Goal: Task Accomplishment & Management: Manage account settings

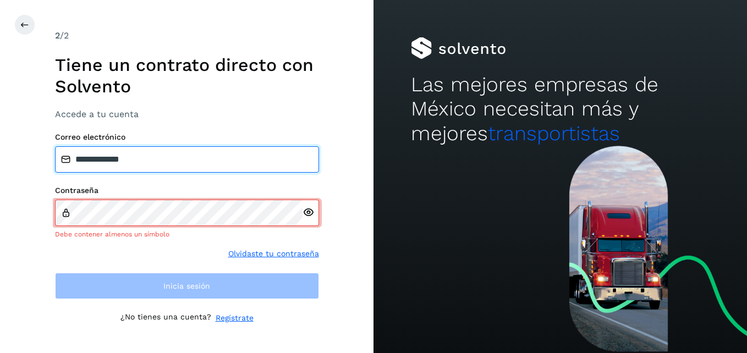
drag, startPoint x: 158, startPoint y: 169, endPoint x: 0, endPoint y: 149, distance: 159.2
click at [0, 149] on html "**********" at bounding box center [373, 176] width 747 height 353
type input "**********"
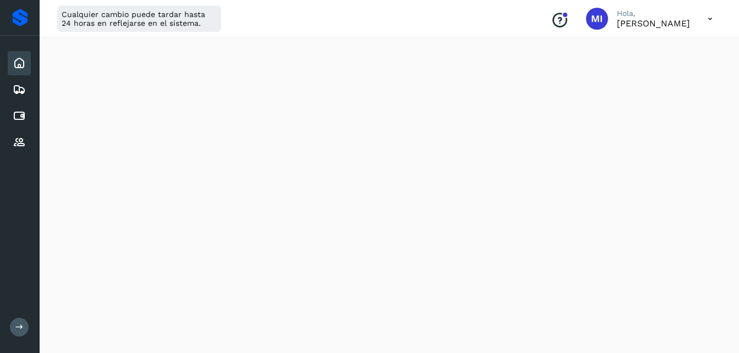
scroll to position [176, 0]
click at [20, 114] on icon at bounding box center [19, 115] width 13 height 13
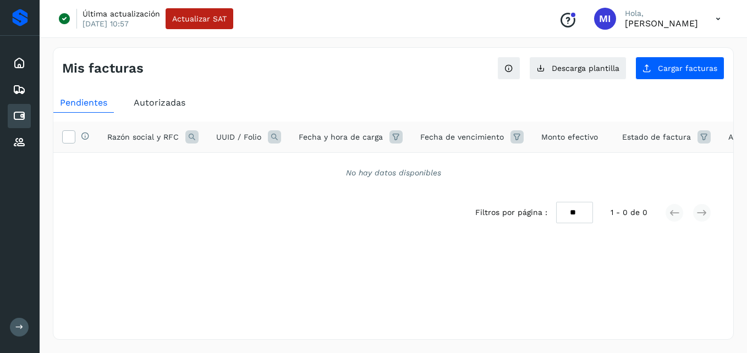
click at [182, 101] on span "Autorizadas" at bounding box center [160, 102] width 52 height 10
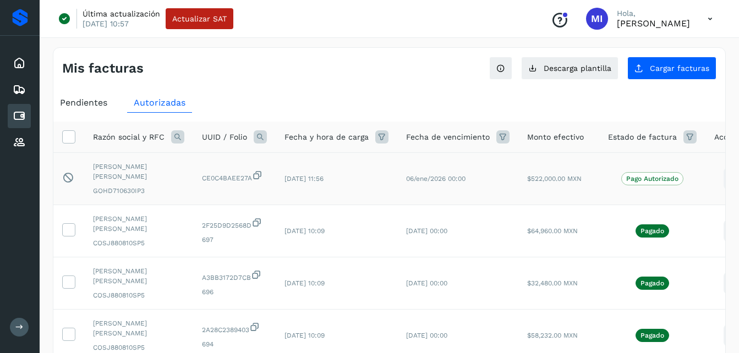
click at [250, 191] on td "CE0C4BAEE27A" at bounding box center [234, 179] width 83 height 52
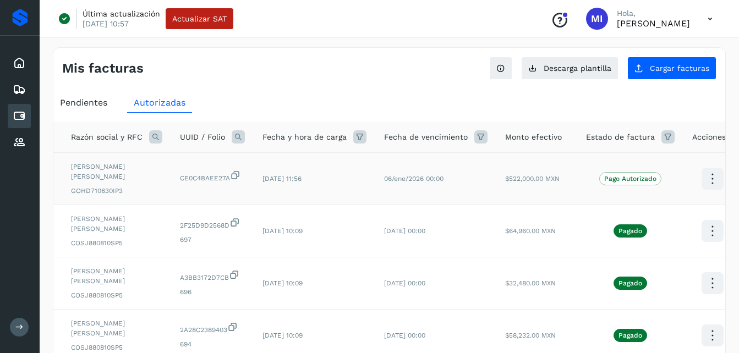
scroll to position [0, 32]
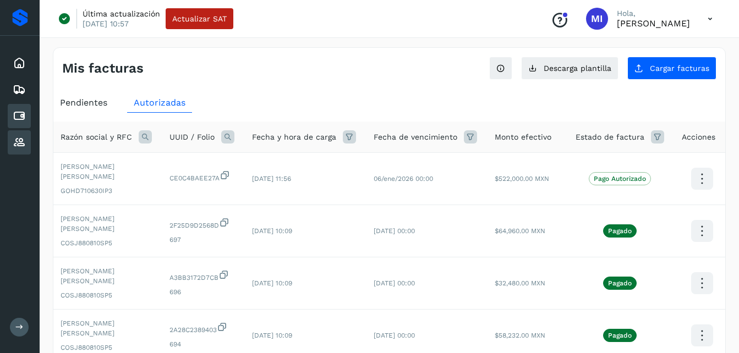
click at [12, 135] on div "Proveedores" at bounding box center [19, 142] width 23 height 24
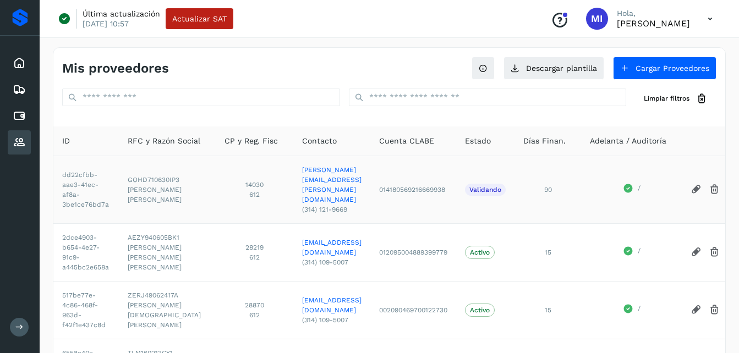
click at [506, 190] on span "Validando" at bounding box center [485, 190] width 41 height 12
click at [22, 84] on icon at bounding box center [19, 89] width 13 height 13
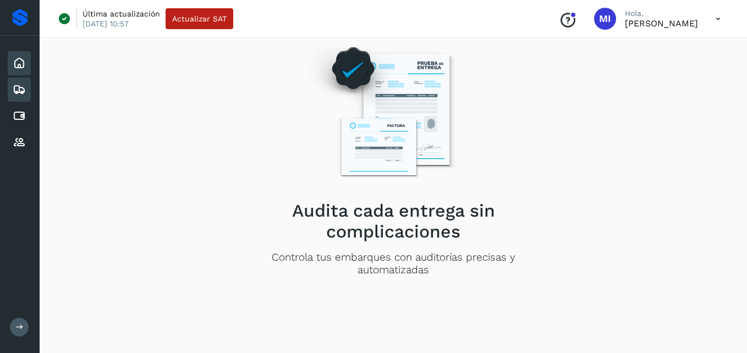
click at [17, 71] on div "Inicio" at bounding box center [19, 63] width 23 height 24
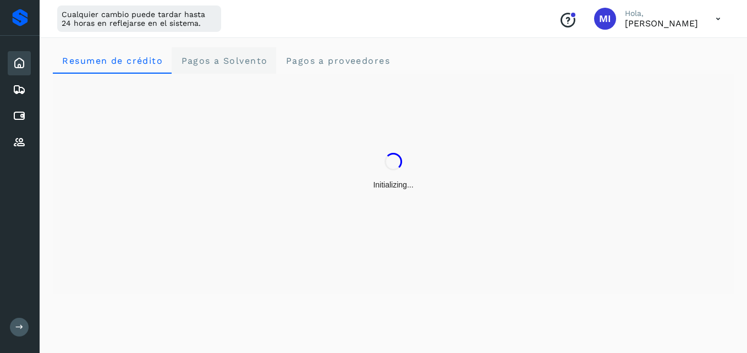
click at [240, 62] on span "Pagos a Solvento" at bounding box center [223, 61] width 87 height 10
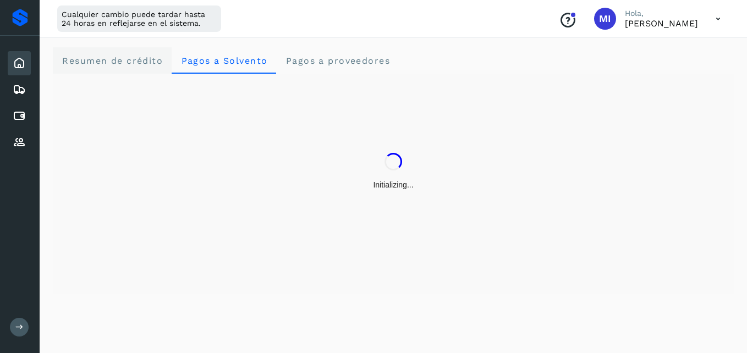
click at [145, 61] on span "Resumen de crédito" at bounding box center [112, 61] width 101 height 10
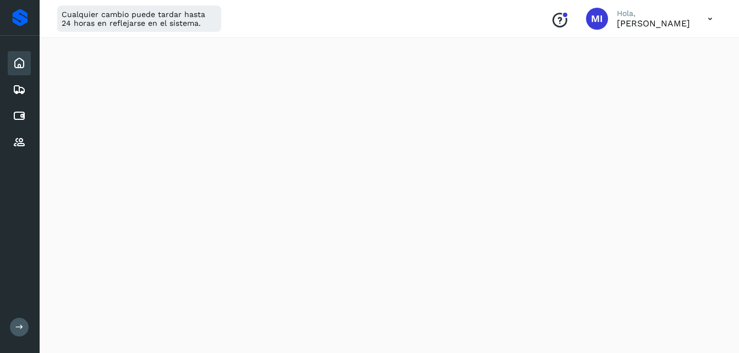
scroll to position [243, 0]
